Goal: Information Seeking & Learning: Learn about a topic

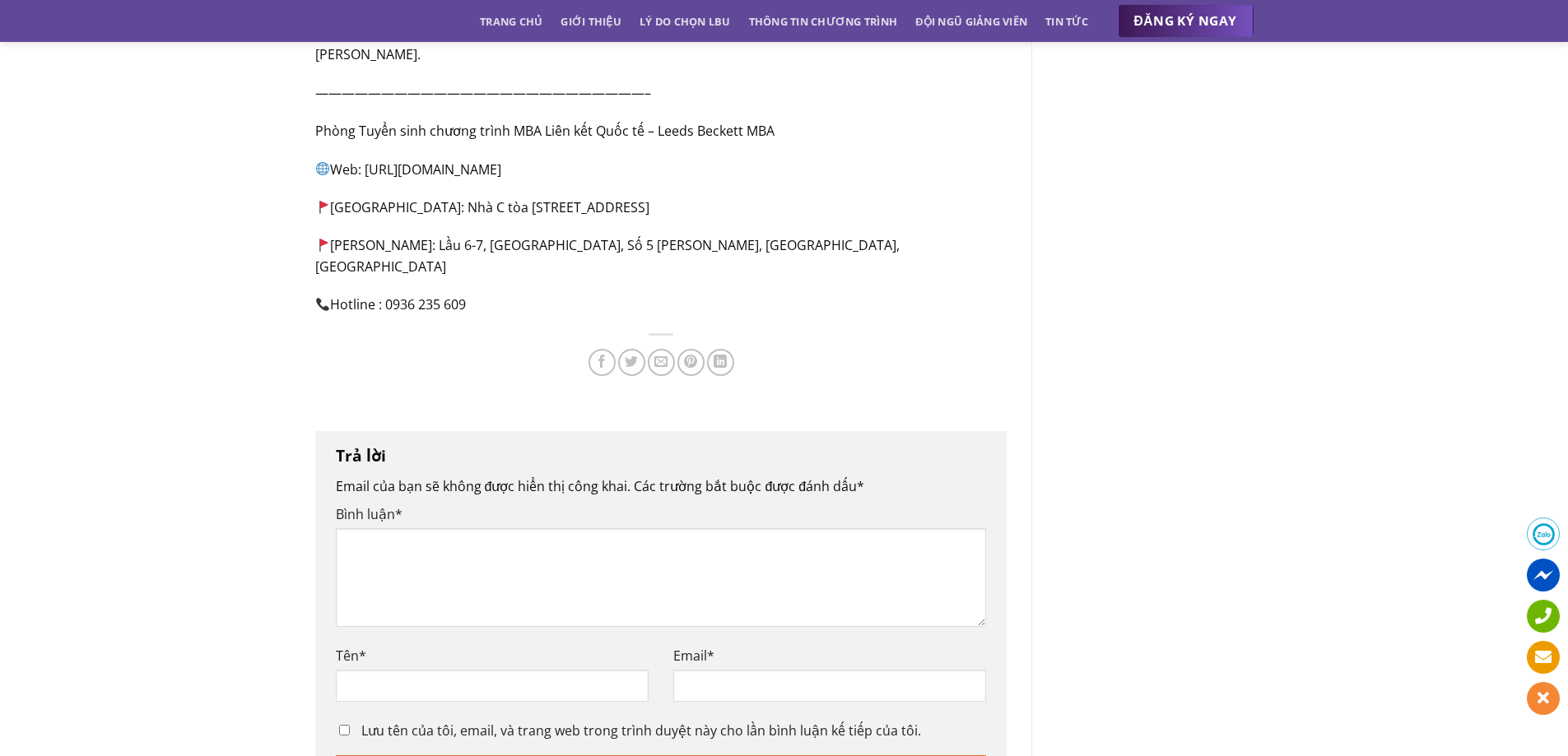
scroll to position [2797, 0]
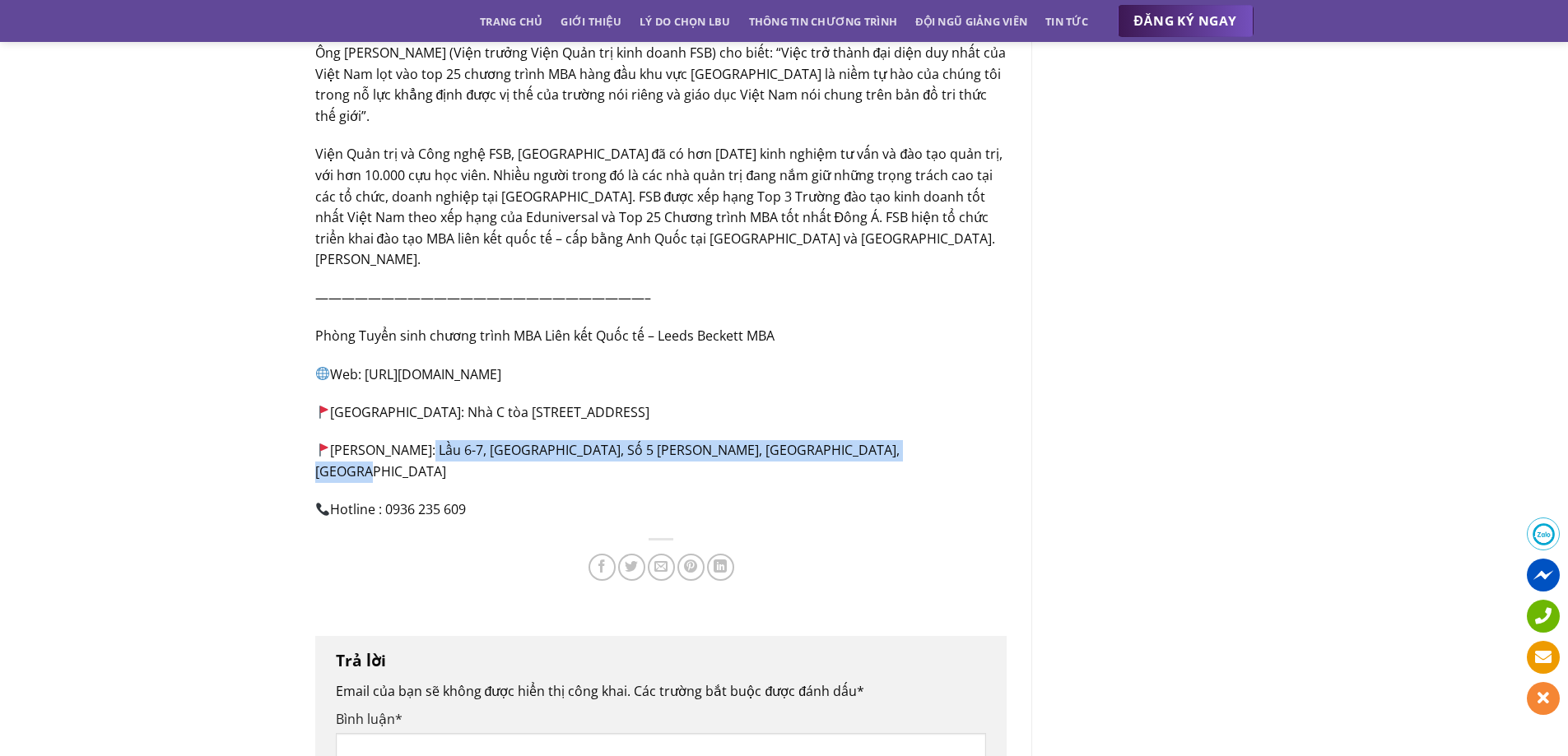
drag, startPoint x: 417, startPoint y: 363, endPoint x: 979, endPoint y: 345, distance: 562.3
copy p "Lầu 6-7, [GEOGRAPHIC_DATA], Số 5 [PERSON_NAME], [PERSON_NAME][GEOGRAPHIC_DATA]"
click at [792, 19] on link "Thông tin chương trình" at bounding box center [823, 21] width 149 height 29
click at [839, 22] on link "Thông tin chương trình" at bounding box center [823, 21] width 149 height 29
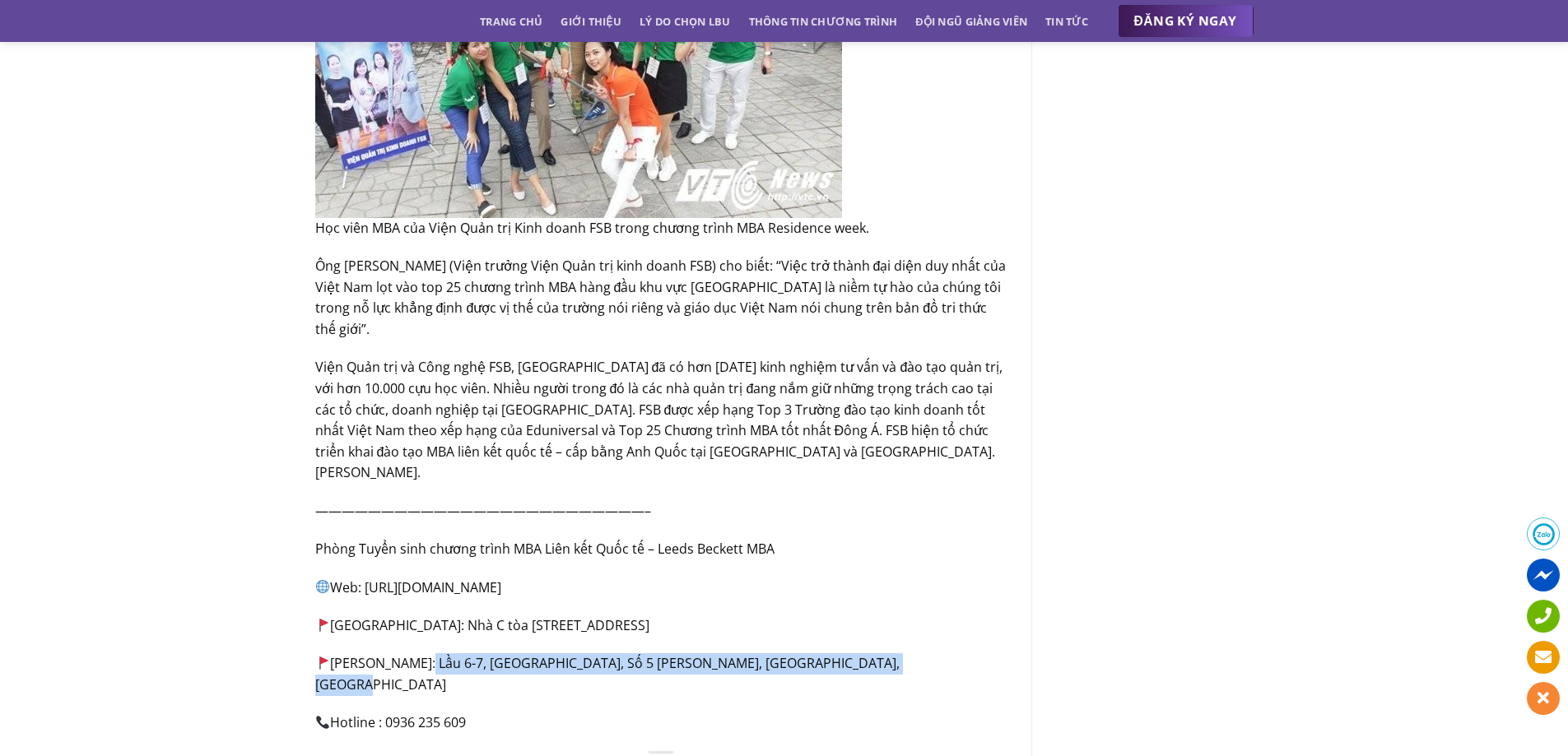
scroll to position [2386, 0]
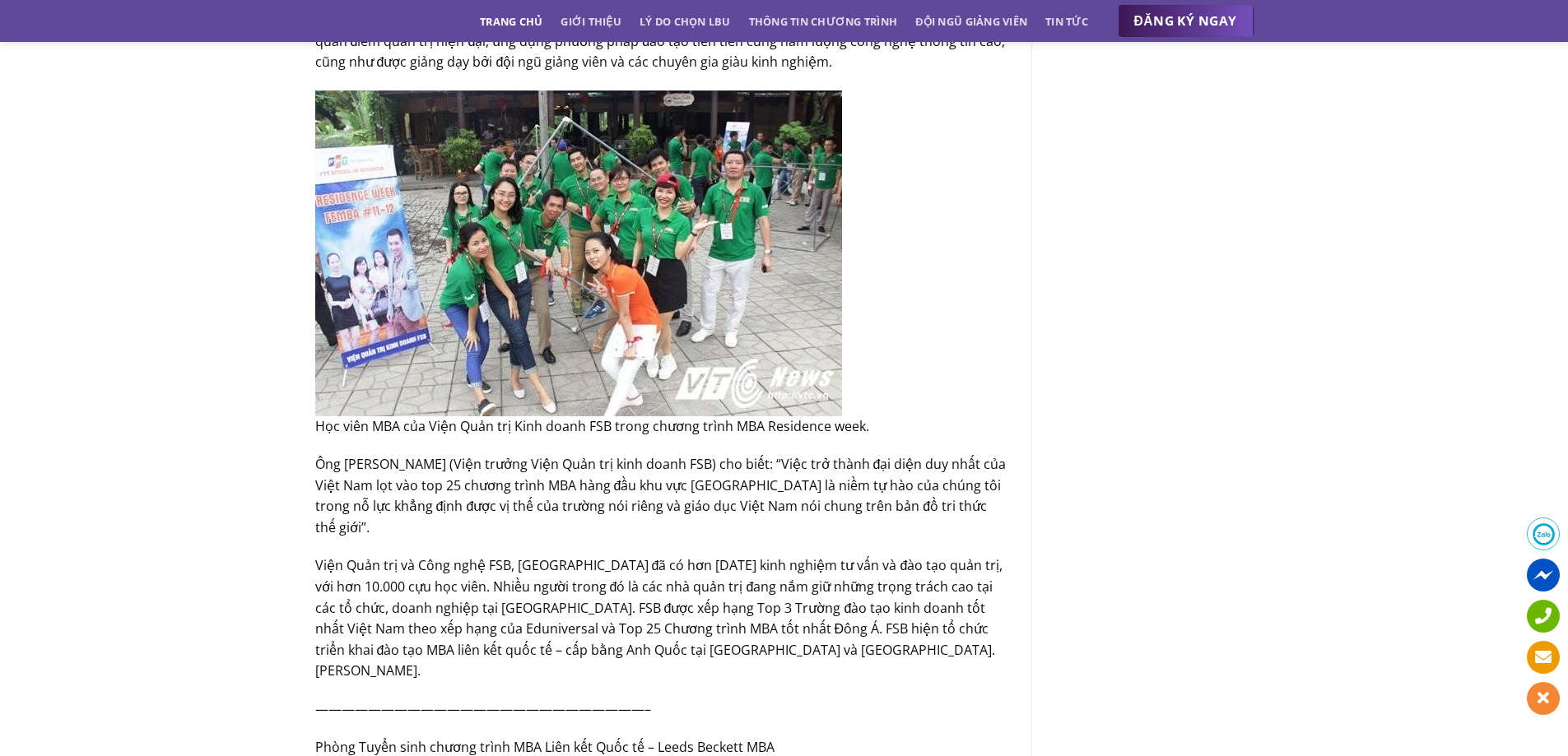
click at [513, 17] on link "Trang chủ" at bounding box center [511, 21] width 63 height 29
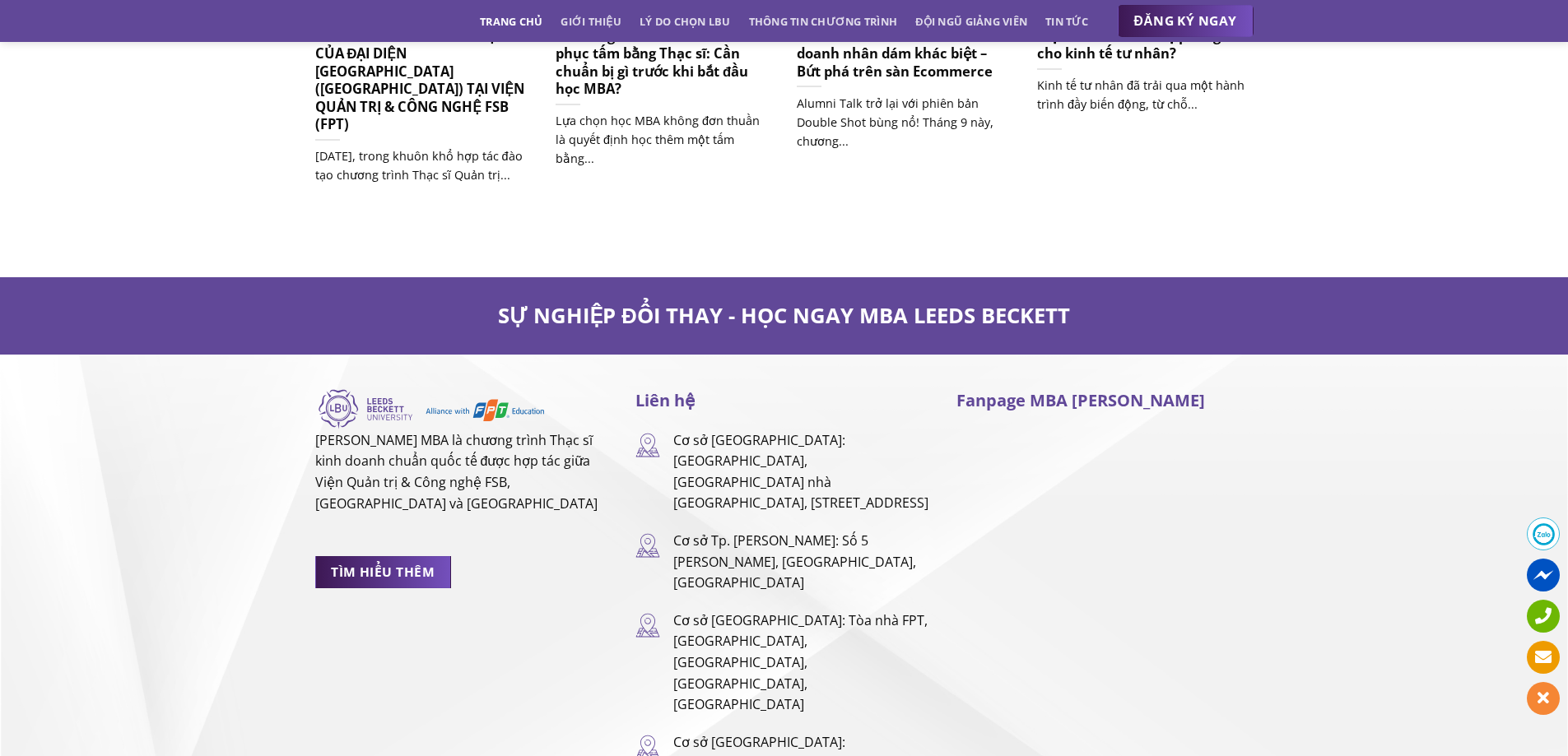
scroll to position [10886, 0]
